Goal: Communication & Community: Ask a question

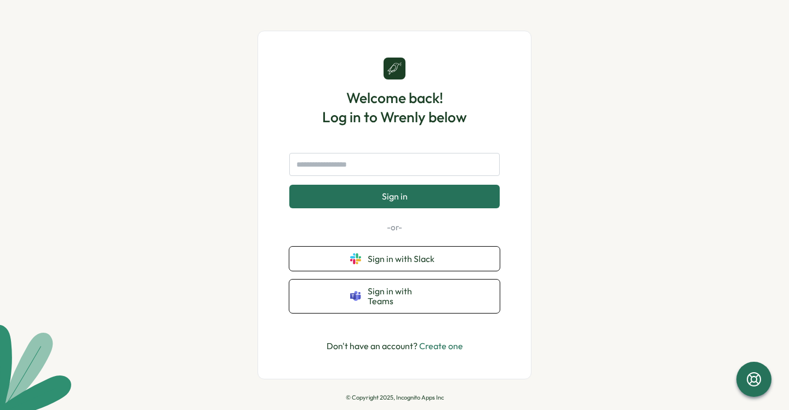
click at [439, 340] on link "Create one" at bounding box center [441, 345] width 44 height 11
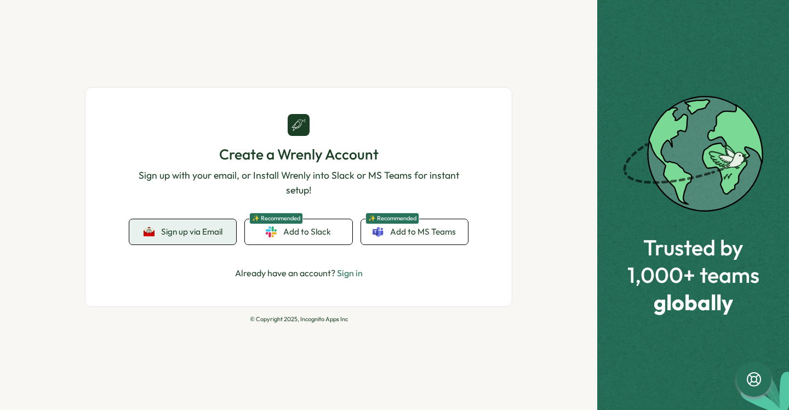
click at [205, 228] on span "Sign up via Email" at bounding box center [191, 232] width 61 height 10
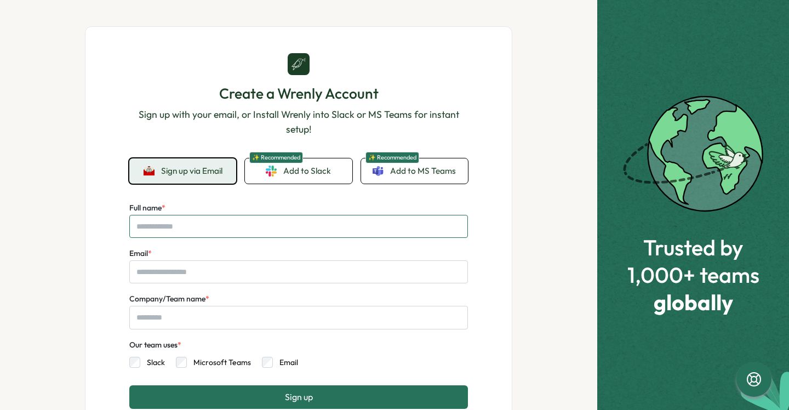
click at [237, 230] on input "Full name *" at bounding box center [298, 226] width 339 height 23
type input "********"
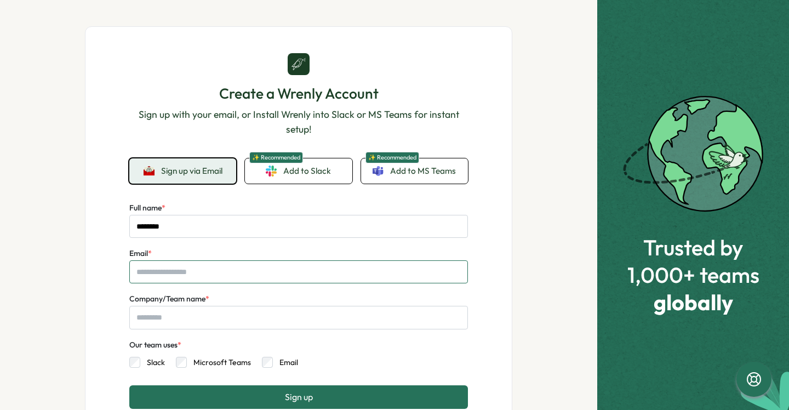
click at [171, 270] on input "Email *" at bounding box center [298, 271] width 339 height 23
type input "*"
type input "**********"
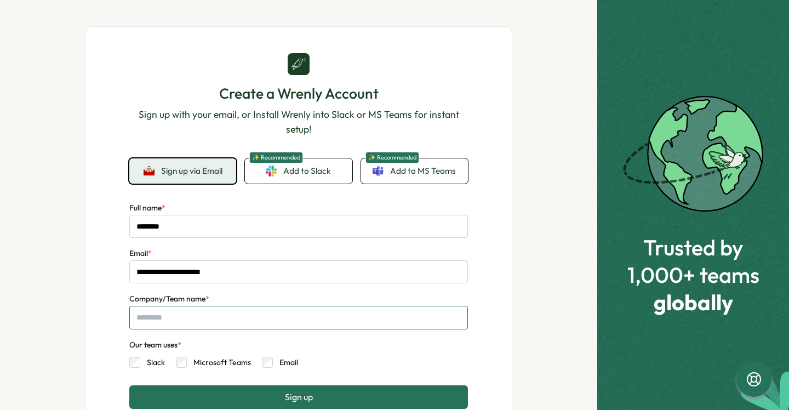
click at [207, 317] on input "Company/Team name *" at bounding box center [298, 317] width 339 height 23
type input "**********"
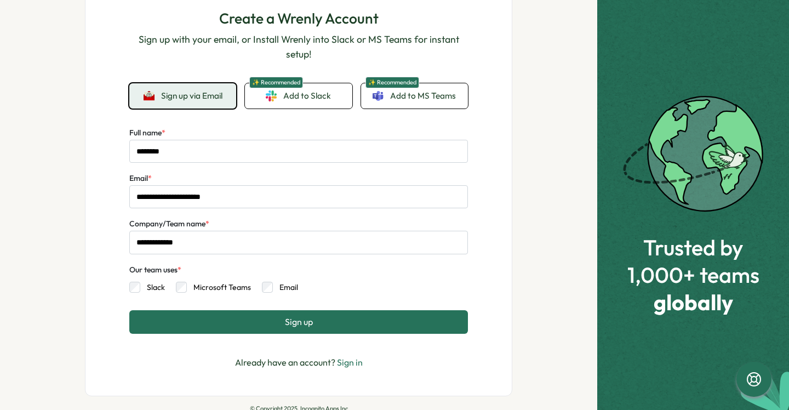
click at [263, 320] on button "Sign up" at bounding box center [298, 321] width 339 height 23
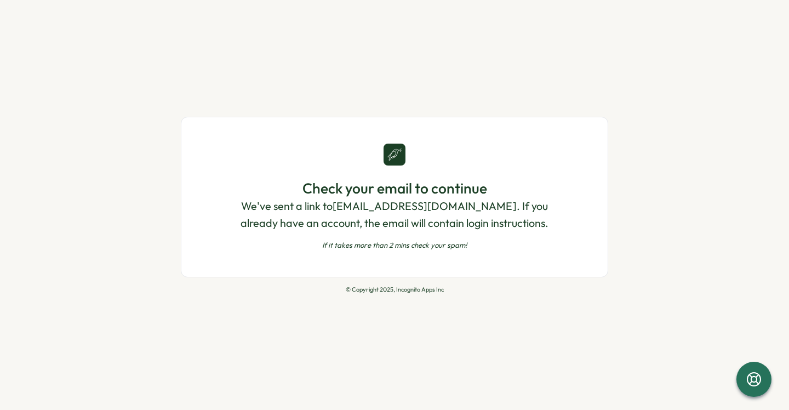
scroll to position [0, 0]
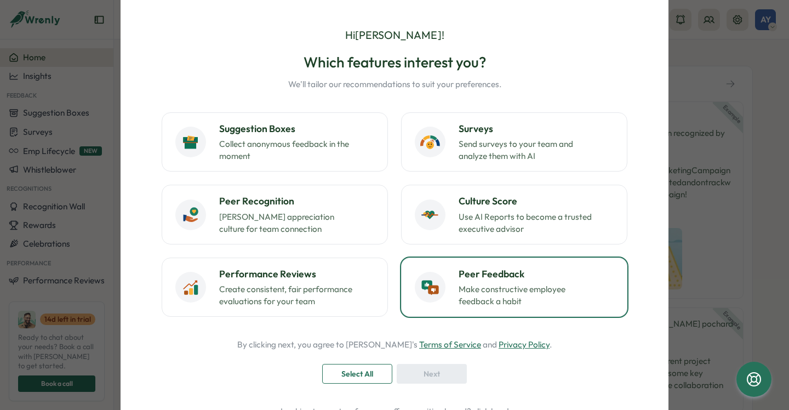
scroll to position [86, 0]
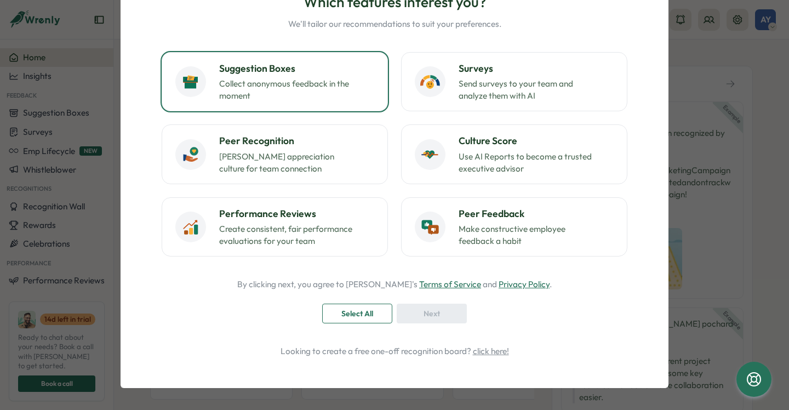
click at [338, 65] on h3 "Suggestion Boxes" at bounding box center [296, 68] width 155 height 14
click at [334, 89] on p "Collect anonymous feedback in the moment" at bounding box center [287, 90] width 137 height 24
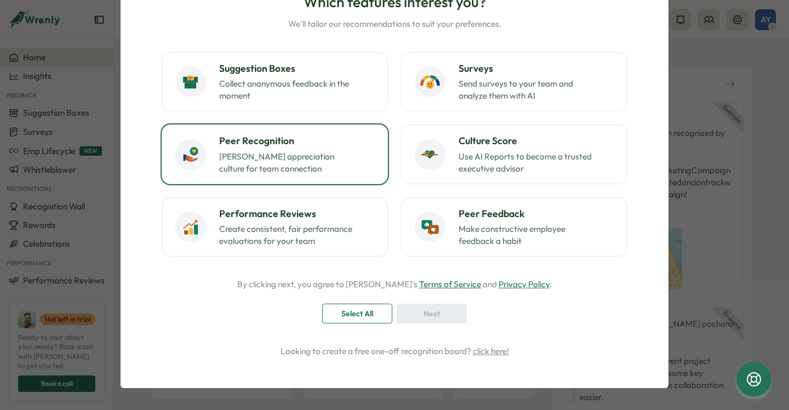
click at [311, 169] on p "Foster appreciation culture for team connection" at bounding box center [287, 163] width 137 height 24
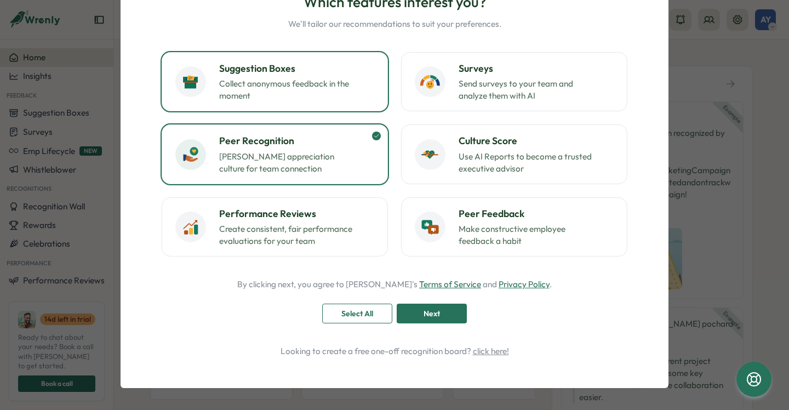
click at [334, 103] on button "Suggestion Boxes Collect anonymous feedback in the moment" at bounding box center [275, 81] width 226 height 59
click at [425, 327] on div "Hi Amanda ! Which features interest you? We'll tailor our recommendations to su…" at bounding box center [395, 162] width 522 height 426
click at [426, 320] on span "Next" at bounding box center [432, 313] width 16 height 19
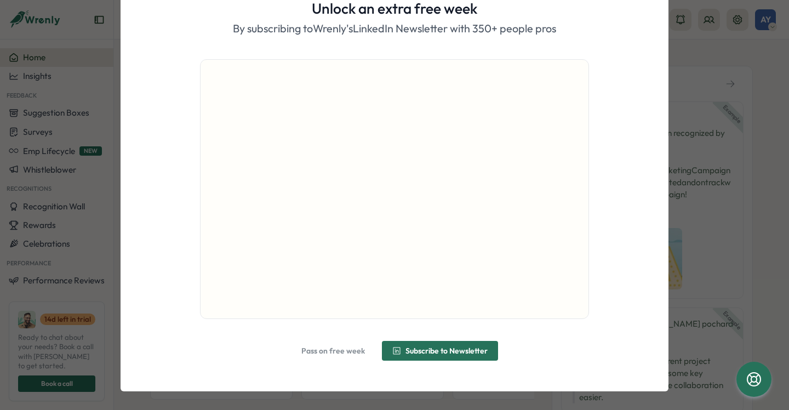
scroll to position [53, 0]
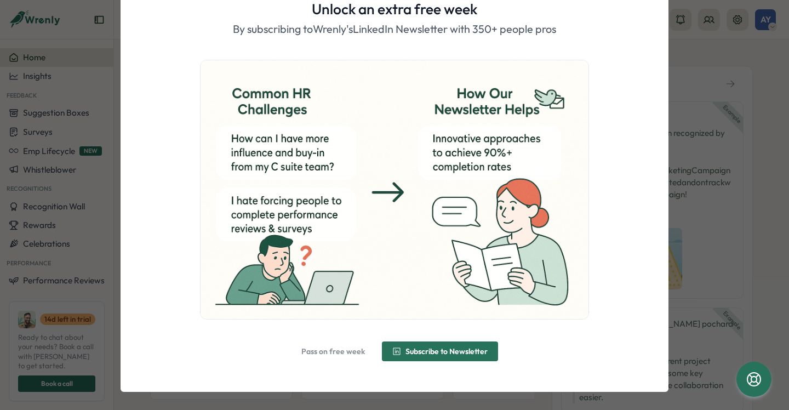
click at [353, 353] on span "Pass on free week" at bounding box center [334, 352] width 64 height 8
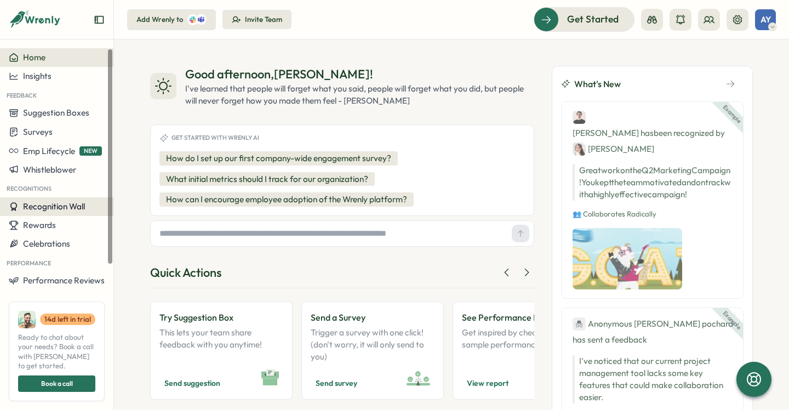
click at [67, 209] on span "Recognition Wall" at bounding box center [54, 206] width 62 height 10
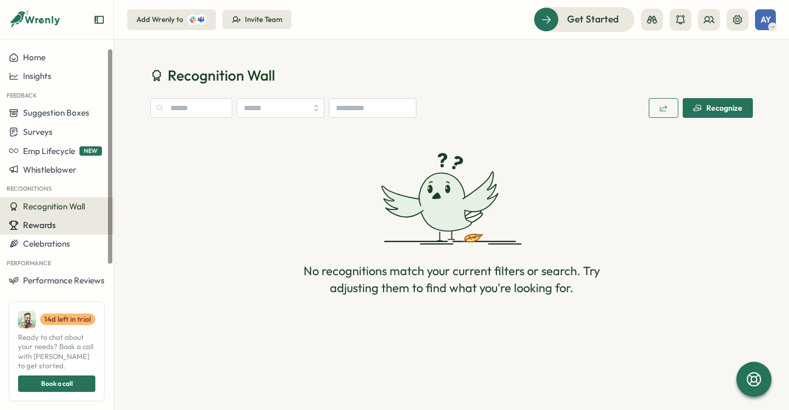
click at [55, 226] on div "Rewards" at bounding box center [57, 225] width 96 height 10
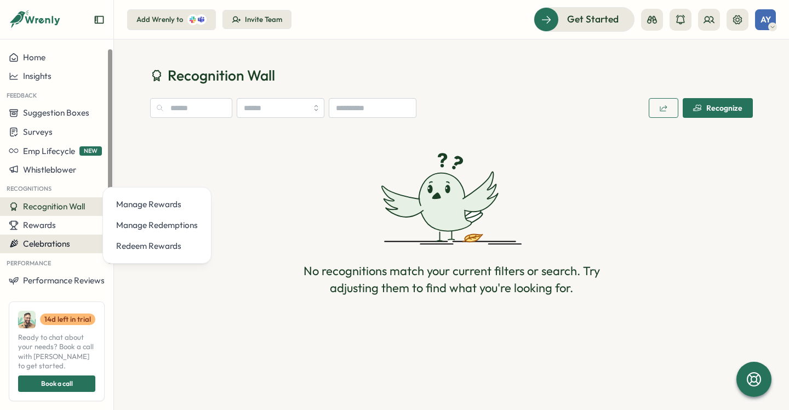
click at [57, 238] on span "Celebrations" at bounding box center [46, 243] width 47 height 10
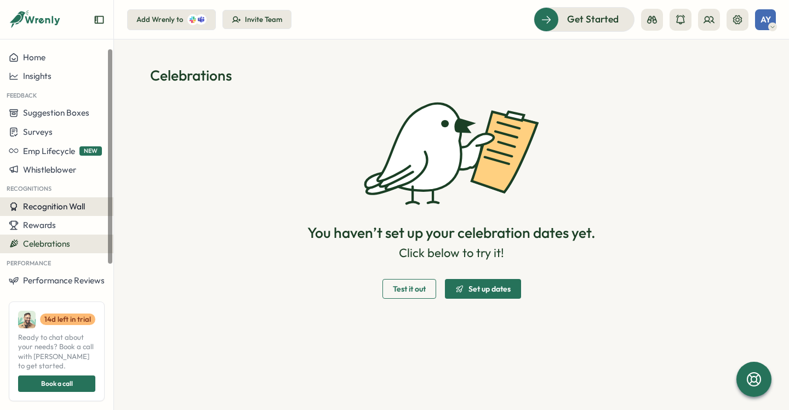
click at [55, 208] on span "Recognition Wall" at bounding box center [54, 206] width 62 height 10
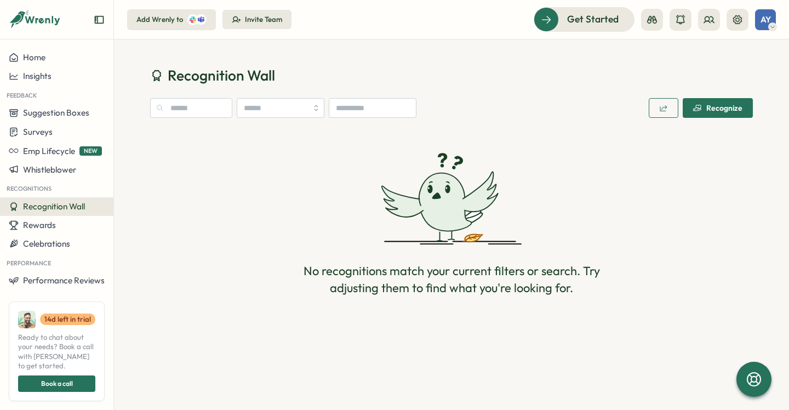
click at [768, 21] on span "AY" at bounding box center [766, 19] width 10 height 9
click at [739, 77] on div "My Activity" at bounding box center [747, 75] width 54 height 12
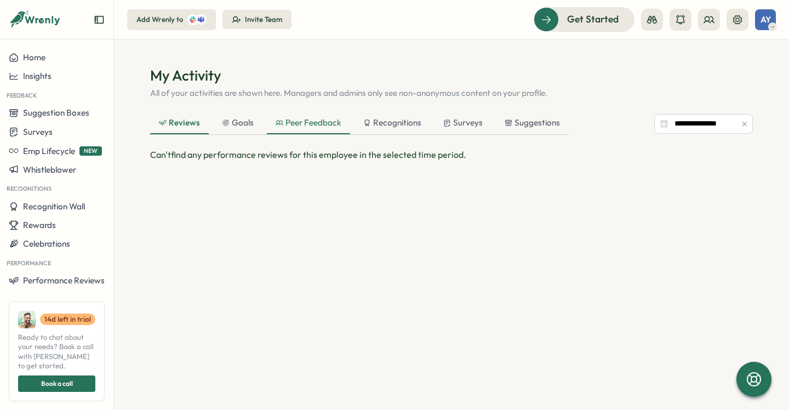
click at [321, 129] on div "Peer Feedback" at bounding box center [308, 123] width 83 height 22
click at [377, 121] on div "Recognitions" at bounding box center [392, 123] width 58 height 12
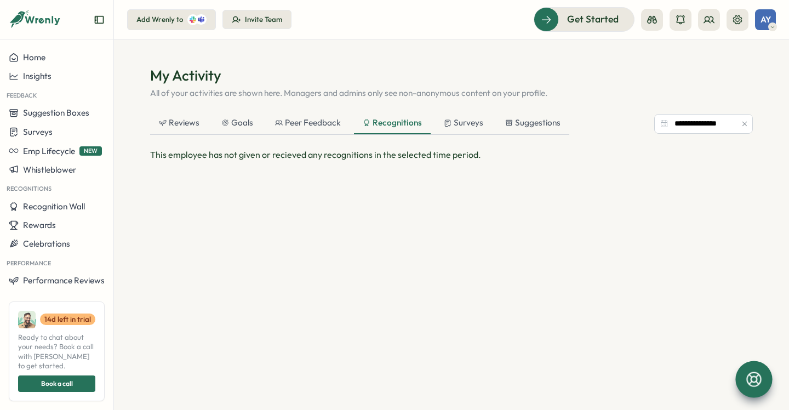
click at [752, 370] on icon at bounding box center [754, 379] width 19 height 19
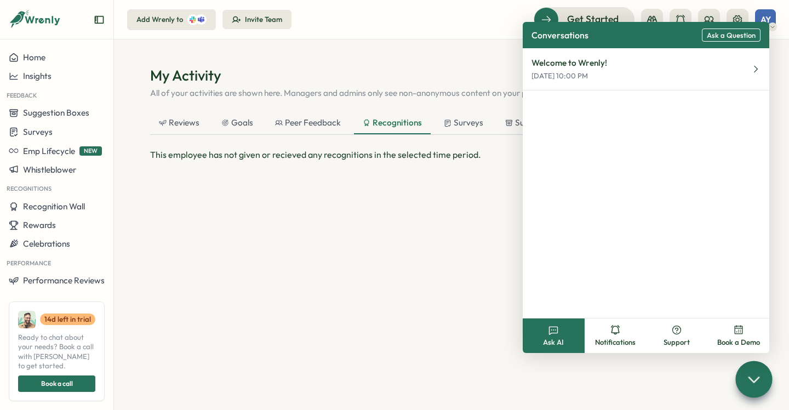
click at [721, 36] on span "Ask a Question" at bounding box center [731, 35] width 49 height 8
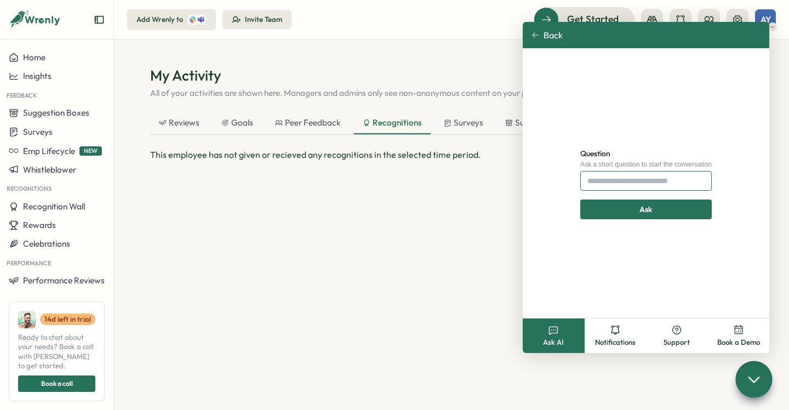
click at [633, 182] on input "Question" at bounding box center [647, 181] width 132 height 20
type input "**********"
click button "Ask" at bounding box center [646, 210] width 141 height 20
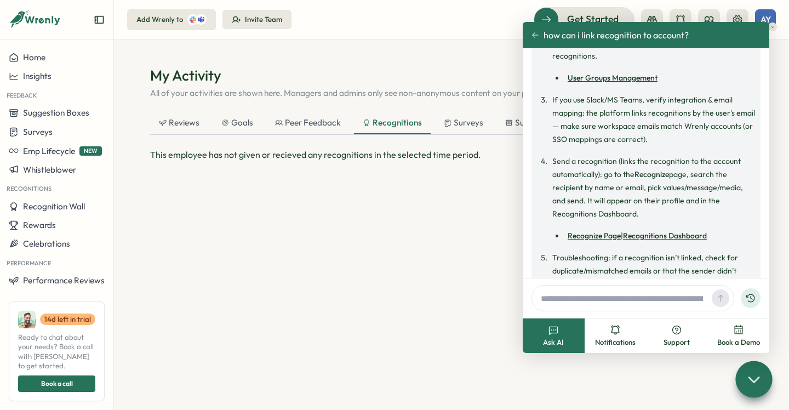
scroll to position [228, 0]
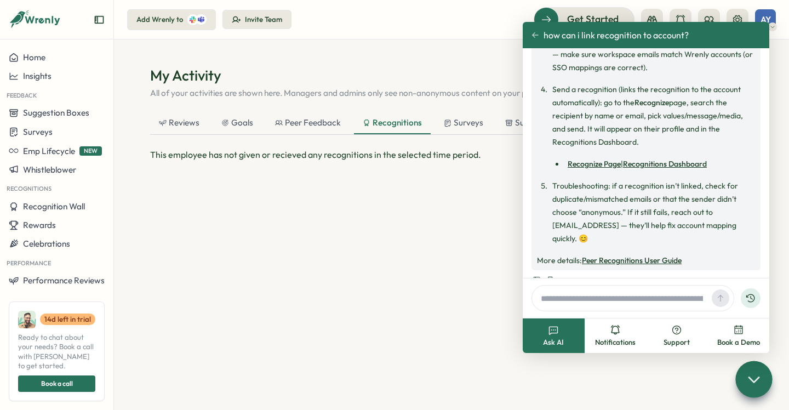
click at [594, 299] on input "text" at bounding box center [622, 298] width 171 height 16
type input "**********"
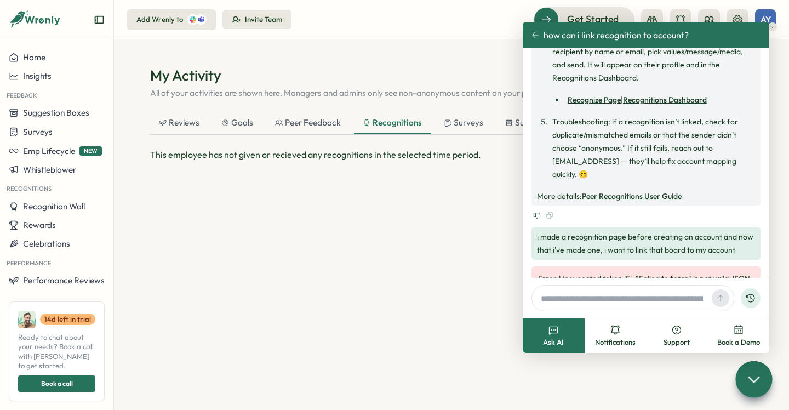
scroll to position [323, 0]
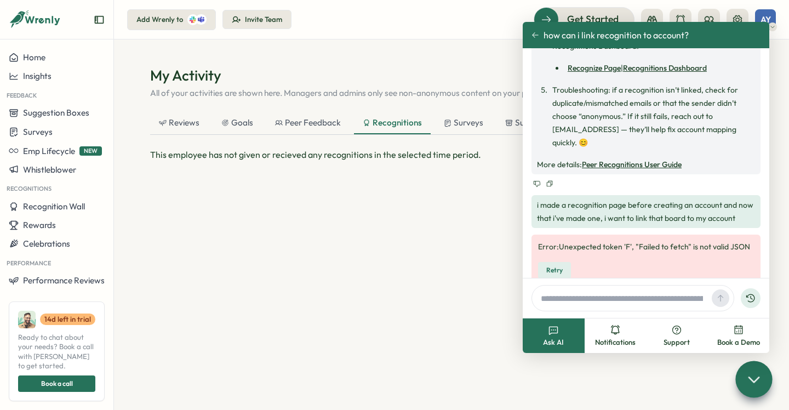
click at [751, 385] on icon at bounding box center [754, 379] width 16 height 16
